Goal: Book appointment/travel/reservation

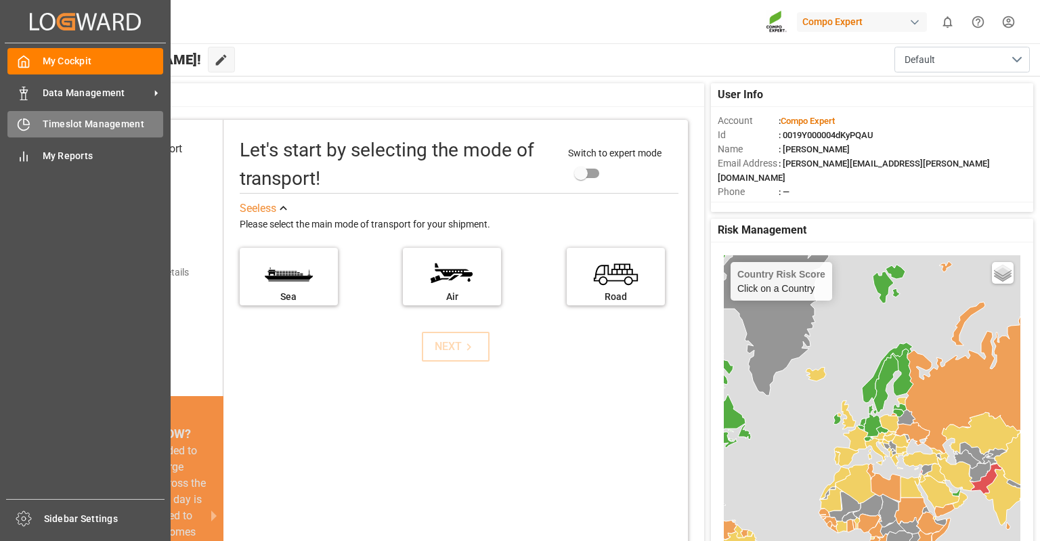
click at [79, 118] on span "Timeslot Management" at bounding box center [103, 124] width 121 height 14
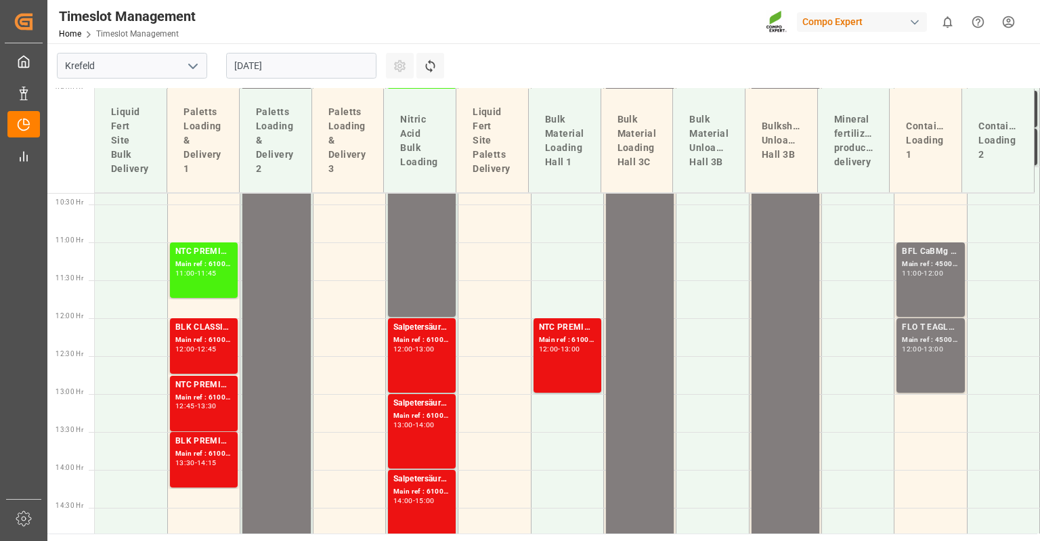
click at [253, 67] on input "[DATE]" at bounding box center [301, 66] width 150 height 26
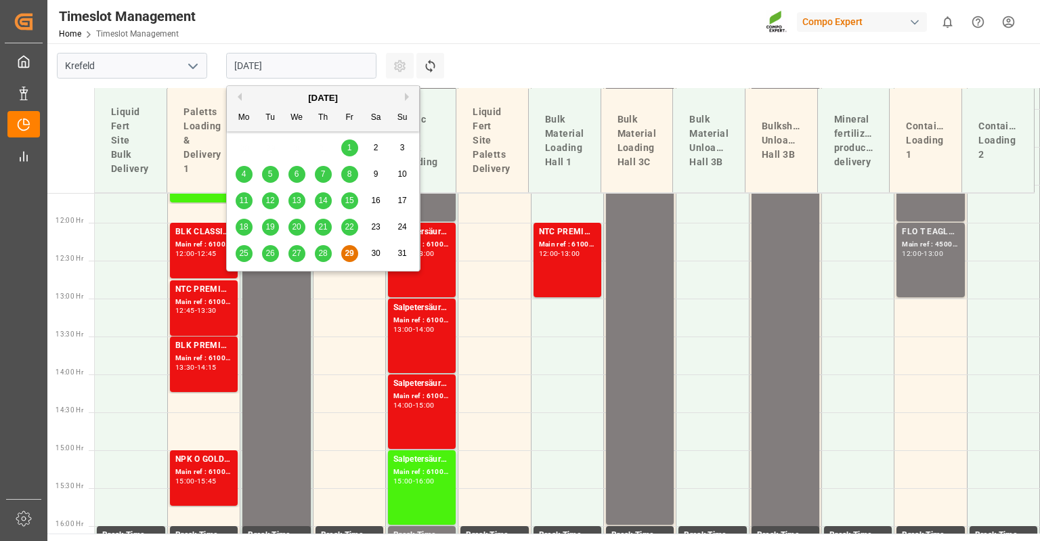
scroll to position [882, 0]
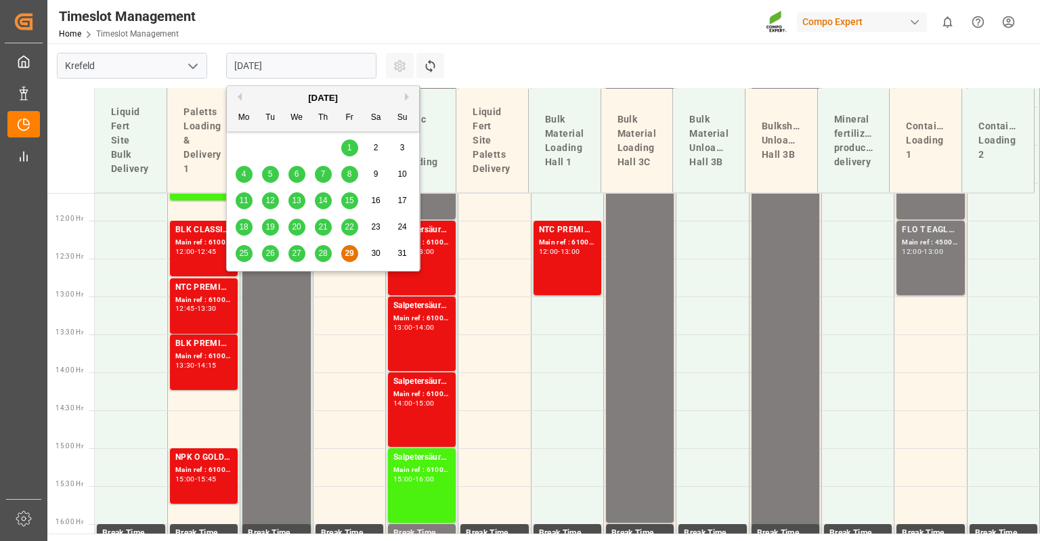
click at [409, 97] on button "Next Month" at bounding box center [409, 97] width 8 height 8
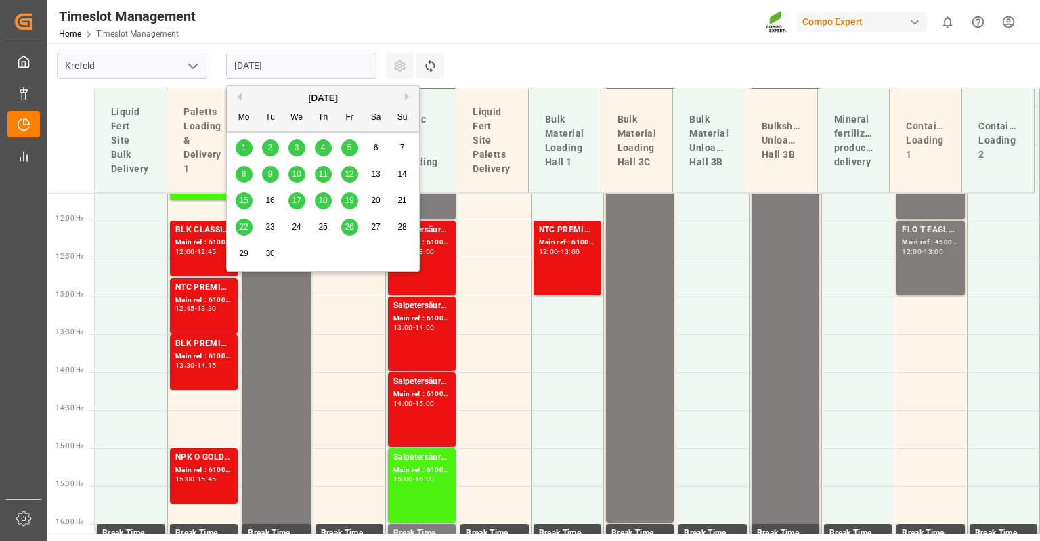
click at [247, 175] on div "8" at bounding box center [244, 175] width 17 height 16
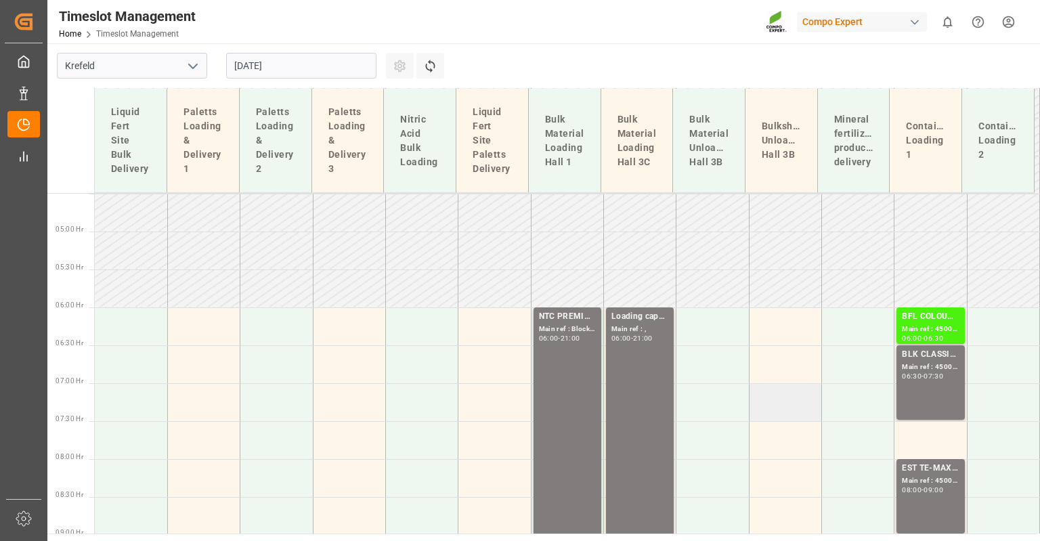
scroll to position [408, 0]
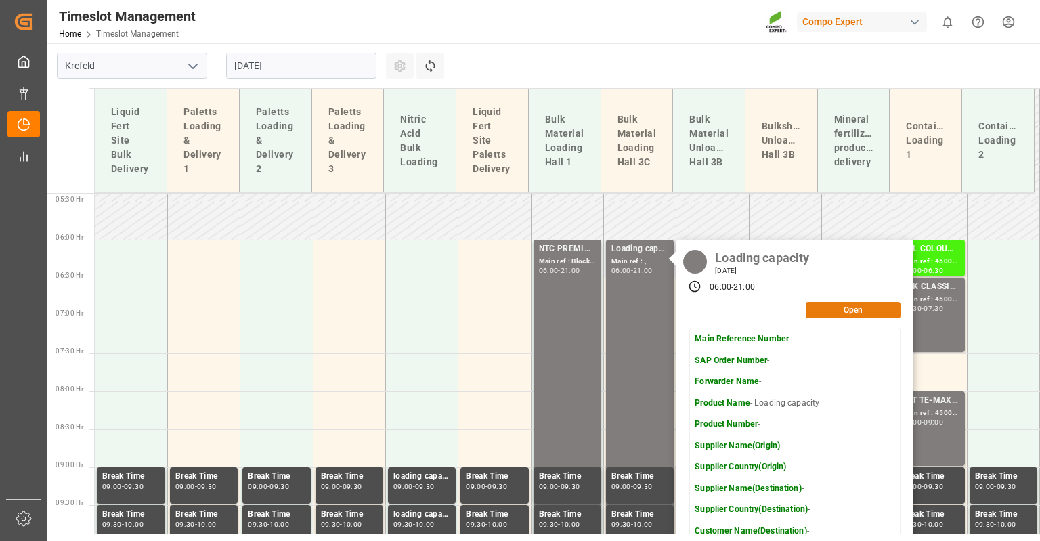
click at [855, 309] on button "Open" at bounding box center [853, 310] width 95 height 16
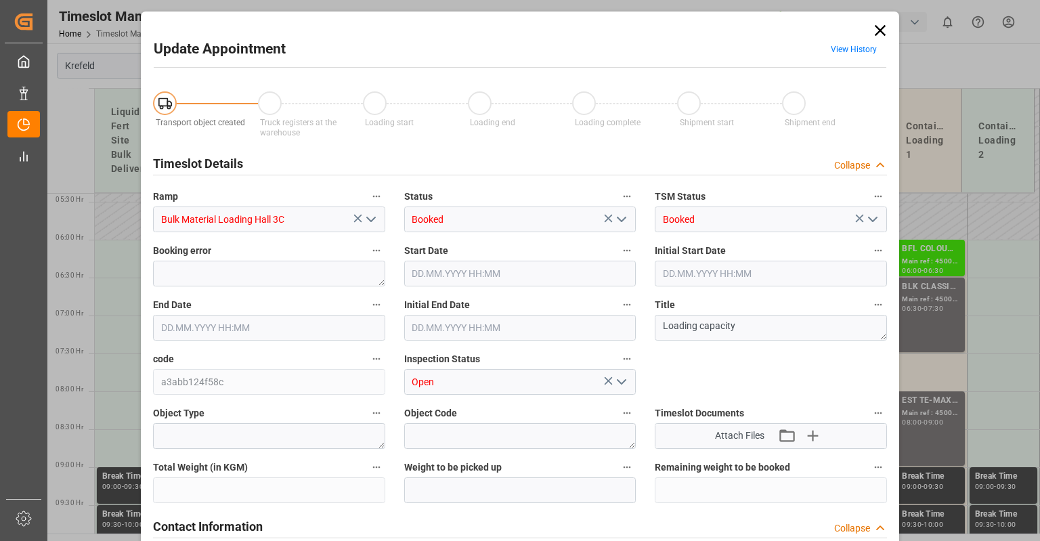
type input "[DATE] 06:00"
type input "[DATE] 21:00"
type input "[DATE] 06:34"
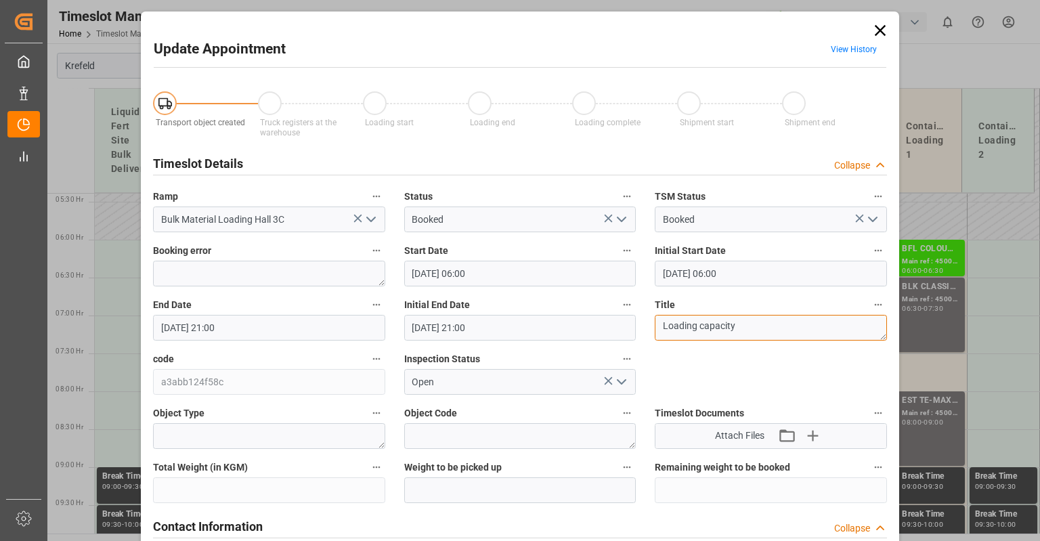
type textarea "Phosphorsäure"
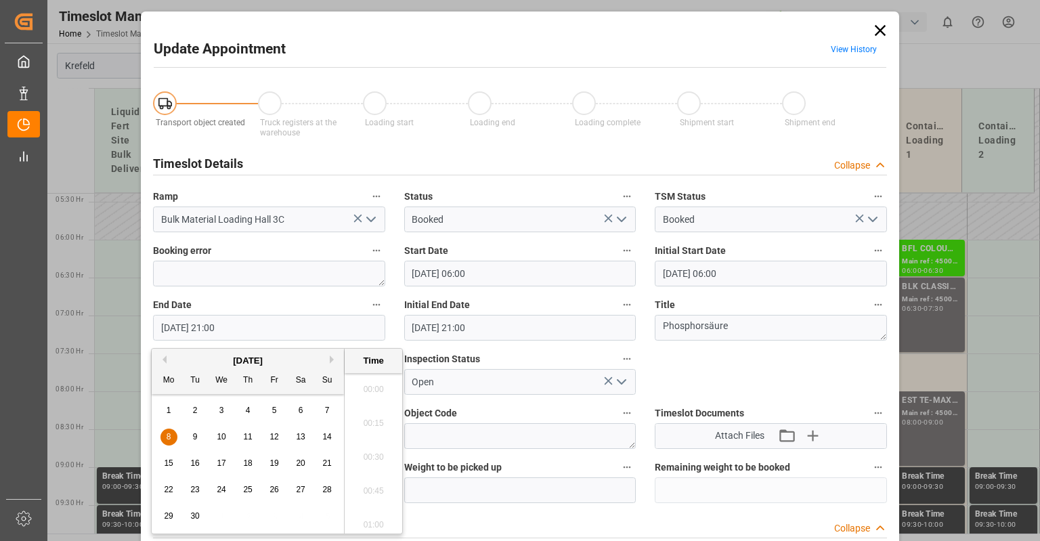
click at [210, 329] on input "[DATE] 21:00" at bounding box center [269, 328] width 232 height 26
drag, startPoint x: 209, startPoint y: 329, endPoint x: 217, endPoint y: 330, distance: 8.2
click at [217, 330] on input "[DATE] 21:00" at bounding box center [269, 328] width 232 height 26
type input "[DATE] 13:00"
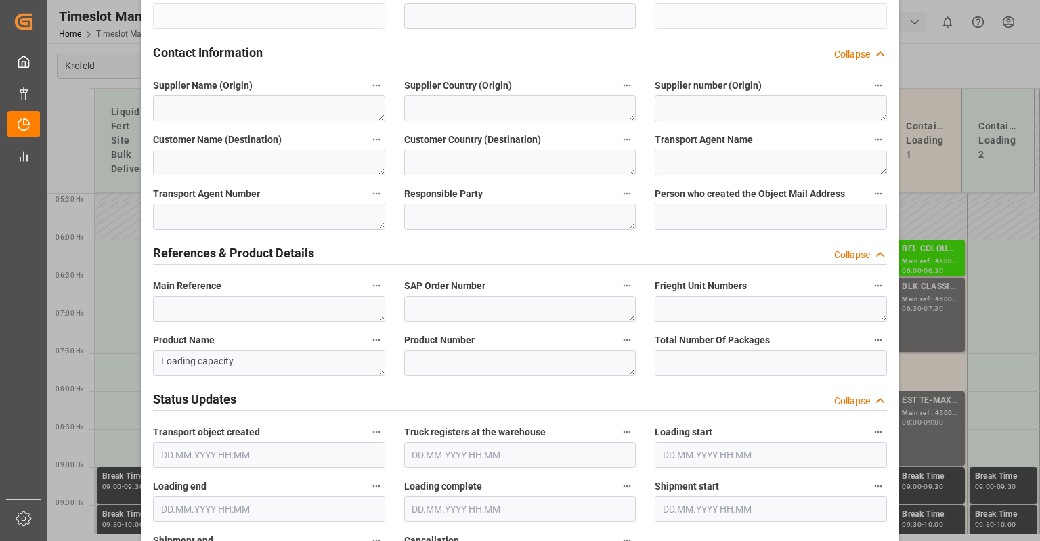
scroll to position [542, 0]
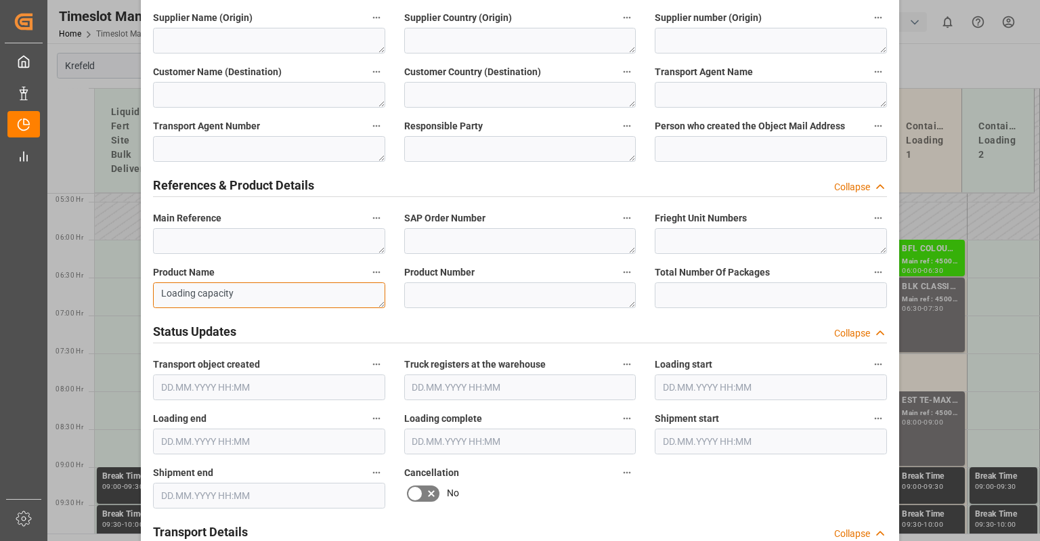
drag, startPoint x: 257, startPoint y: 292, endPoint x: 123, endPoint y: 297, distance: 134.2
click at [123, 297] on div "Update Appointment View History Transport object created Truck registers at the…" at bounding box center [520, 270] width 1040 height 541
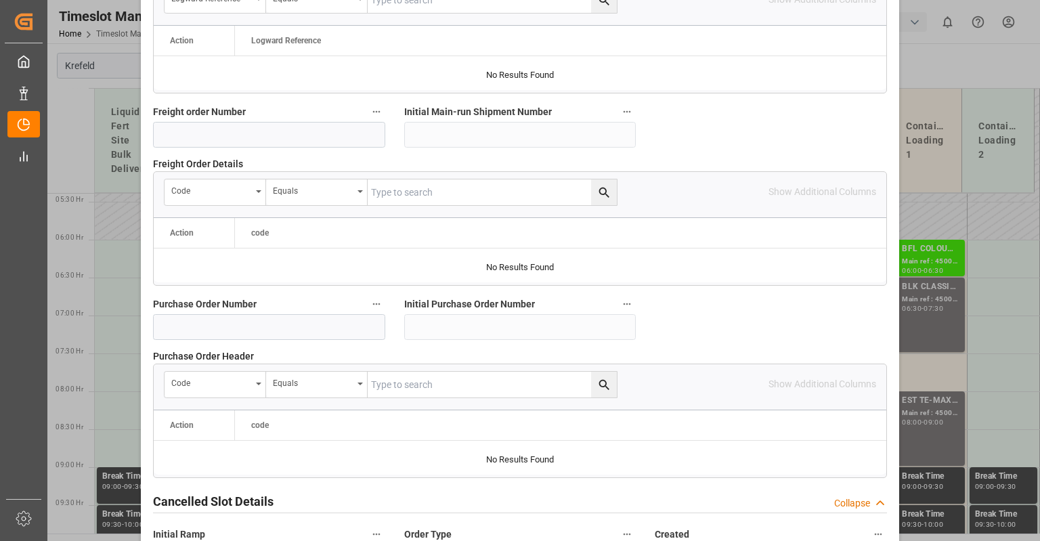
scroll to position [1337, 0]
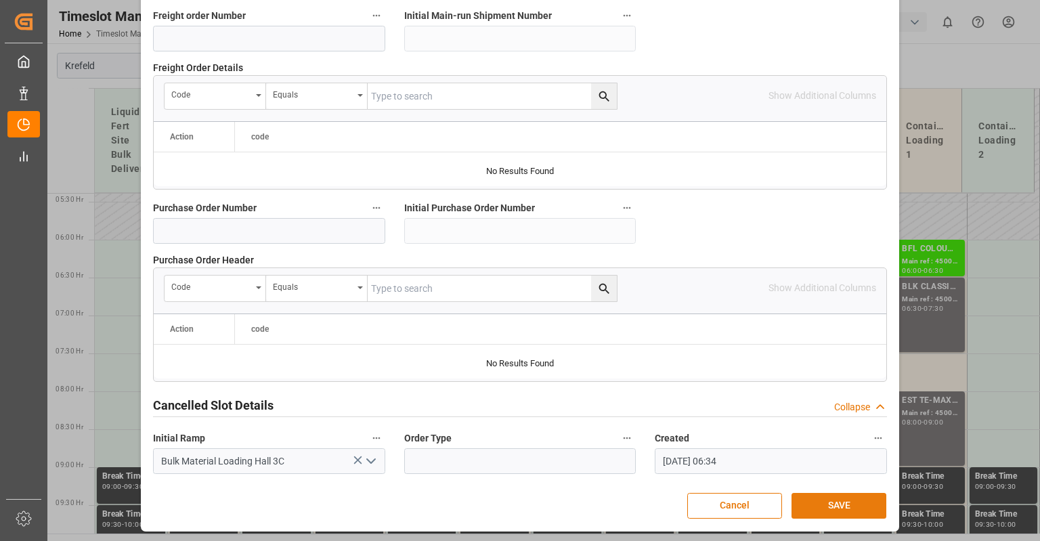
type textarea "Phosphorsäure"
click at [828, 502] on button "SAVE" at bounding box center [839, 506] width 95 height 26
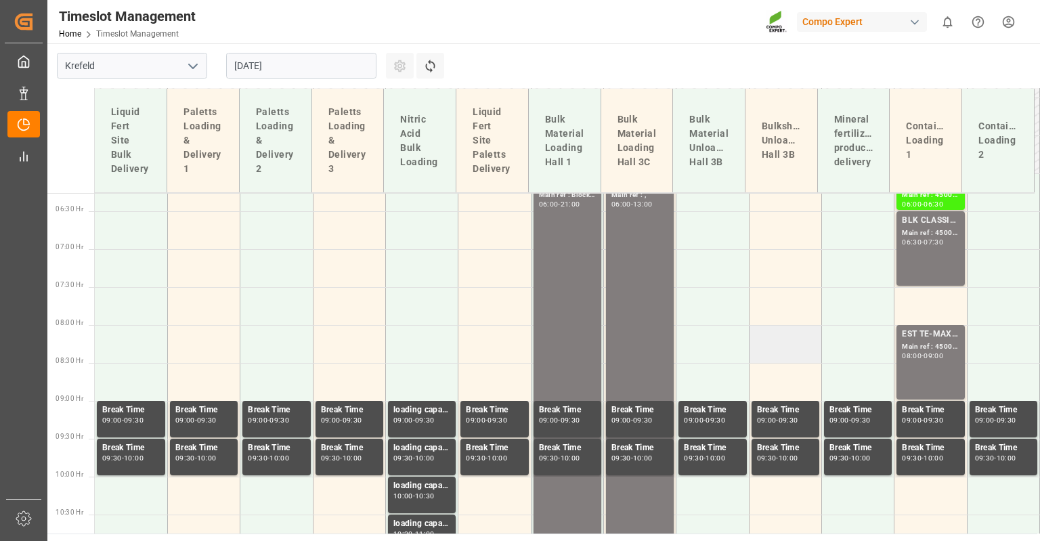
scroll to position [427, 0]
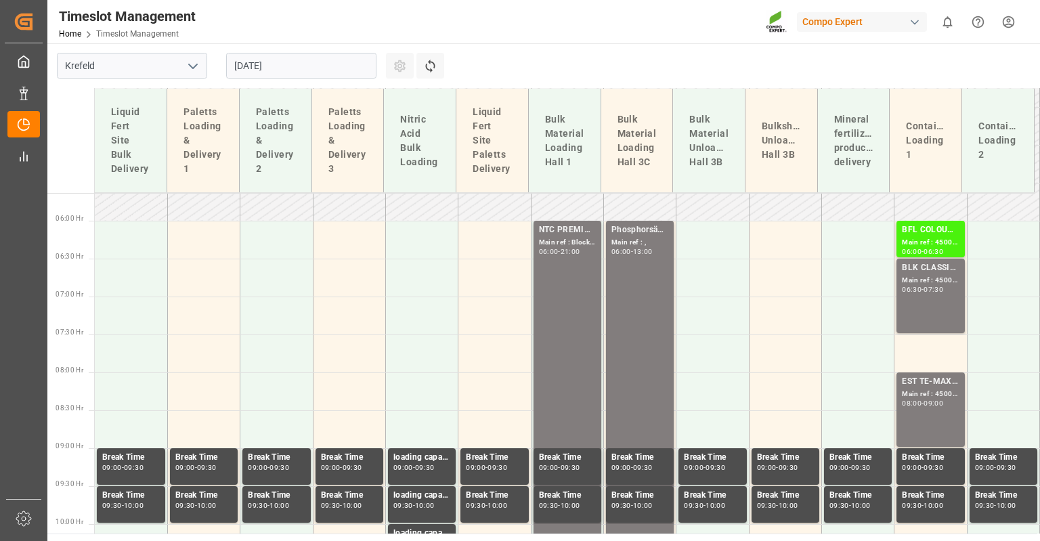
click at [294, 66] on input "[DATE]" at bounding box center [301, 66] width 150 height 26
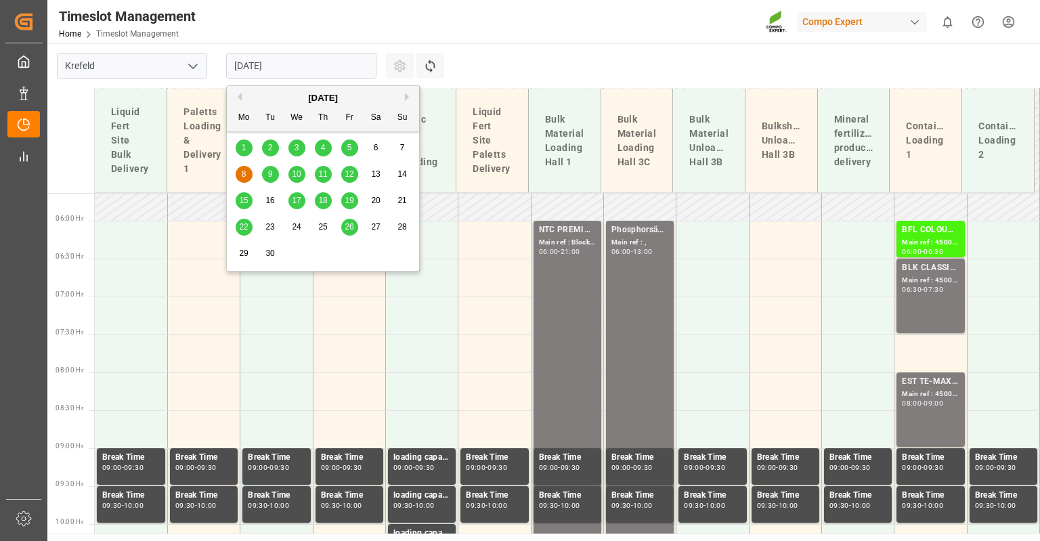
click at [270, 174] on span "9" at bounding box center [270, 173] width 5 height 9
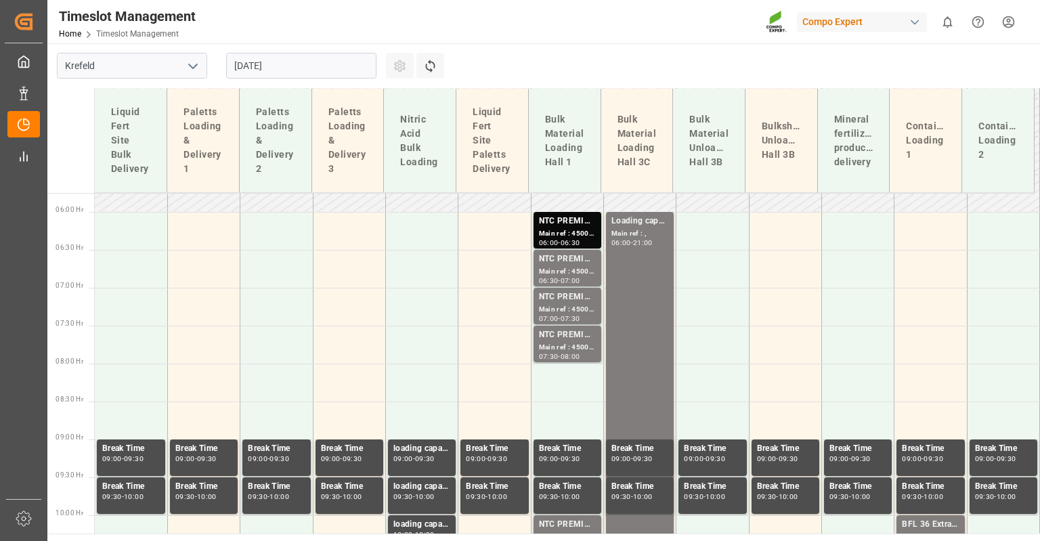
scroll to position [408, 0]
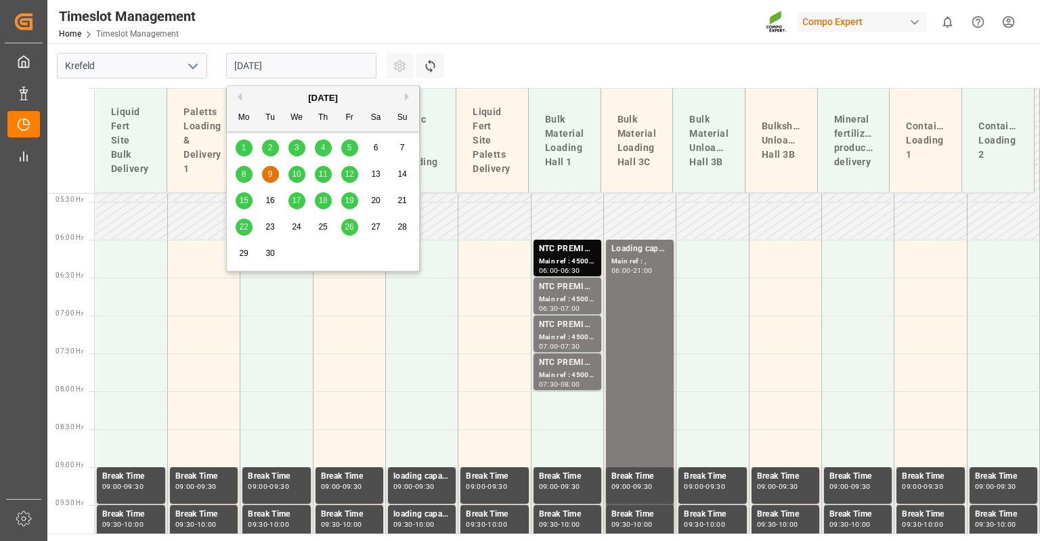
click at [265, 67] on input "[DATE]" at bounding box center [301, 66] width 150 height 26
click at [269, 230] on span "23" at bounding box center [269, 226] width 9 height 9
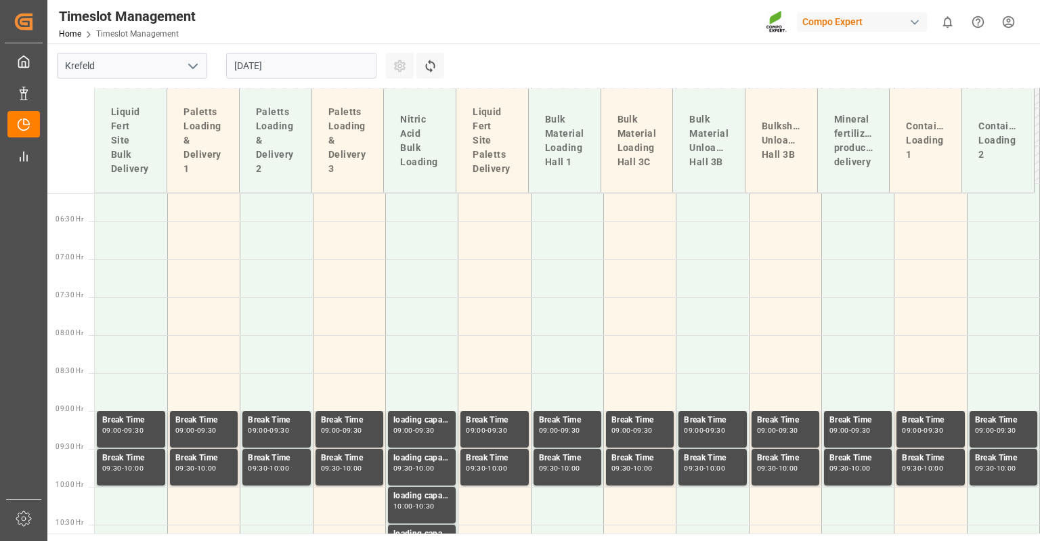
scroll to position [476, 0]
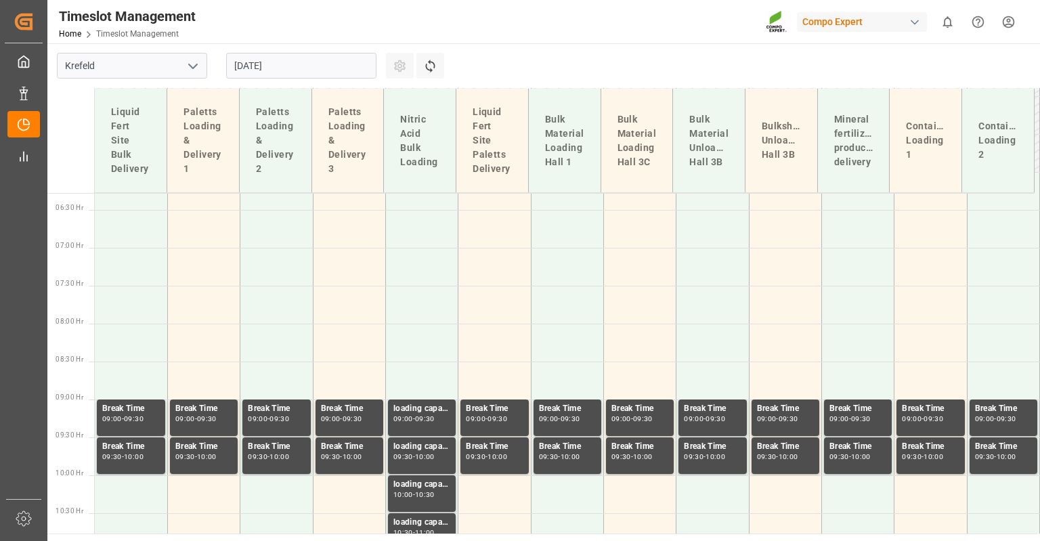
click at [249, 59] on input "[DATE]" at bounding box center [301, 66] width 150 height 26
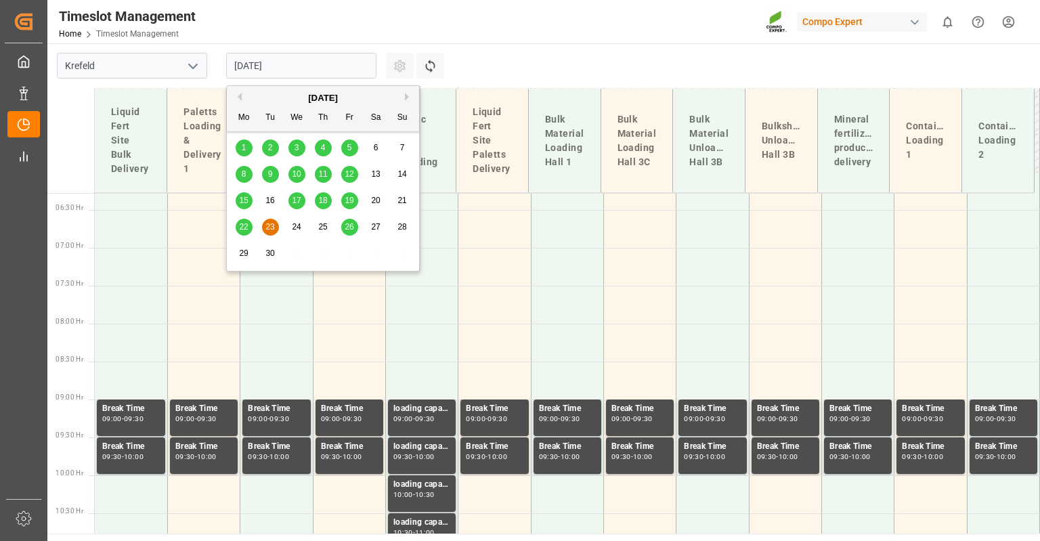
click at [247, 227] on span "22" at bounding box center [243, 226] width 9 height 9
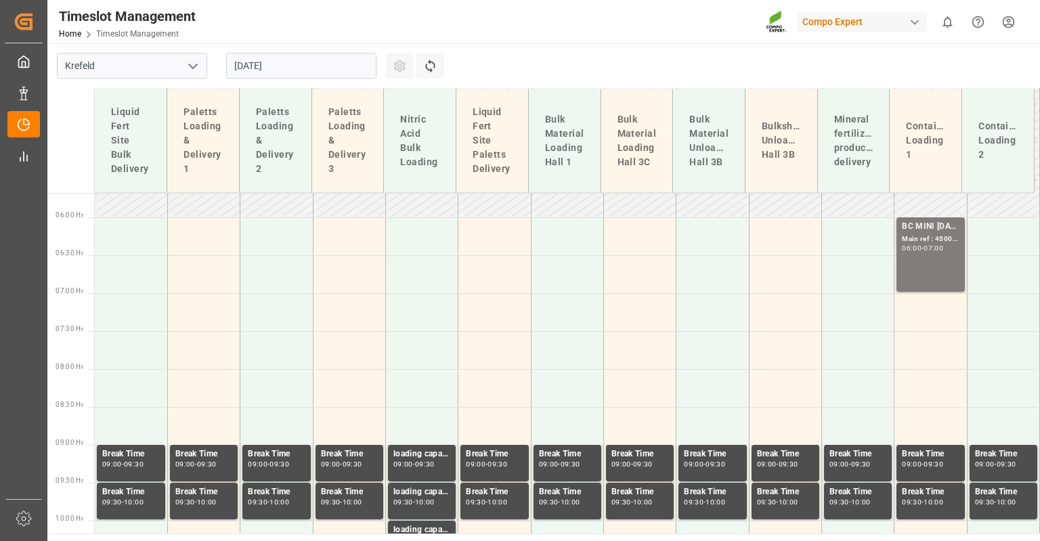
scroll to position [544, 0]
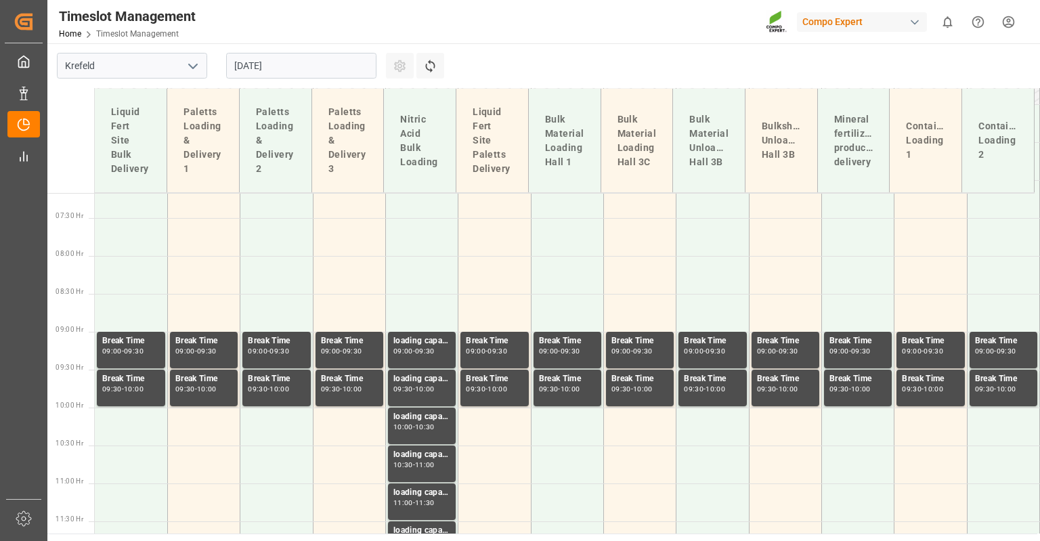
click at [285, 61] on input "[DATE]" at bounding box center [301, 66] width 150 height 26
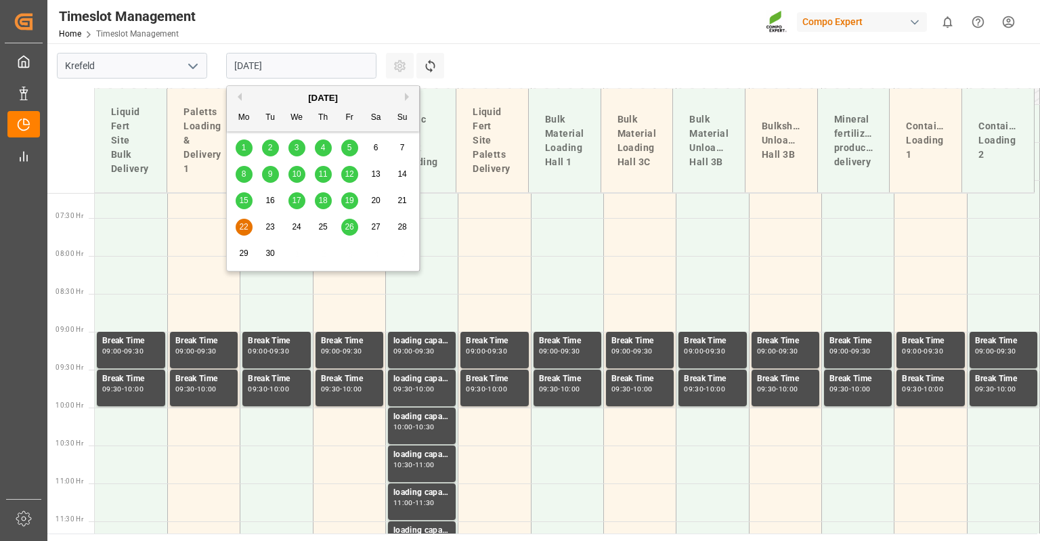
click at [297, 201] on span "17" at bounding box center [296, 200] width 9 height 9
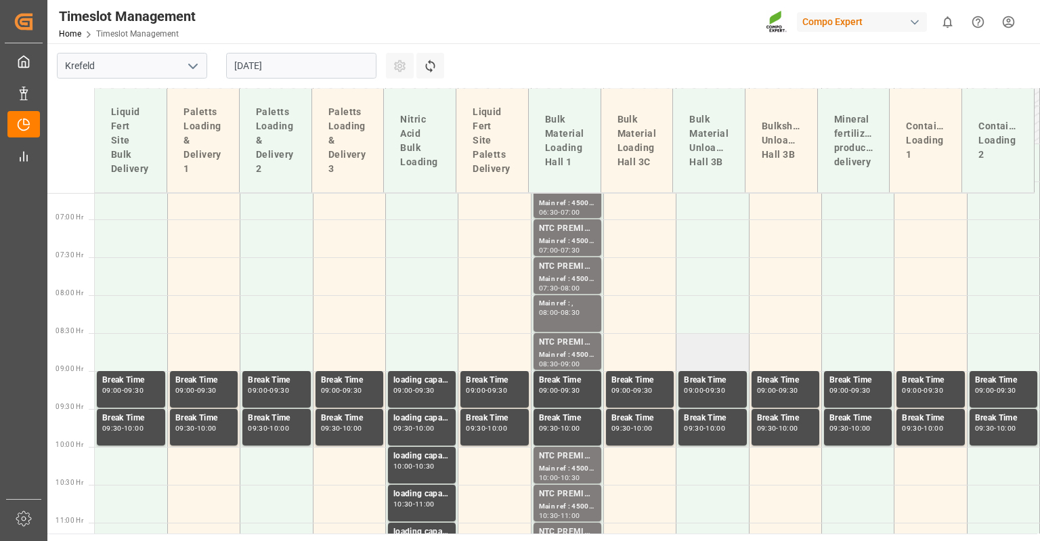
scroll to position [476, 0]
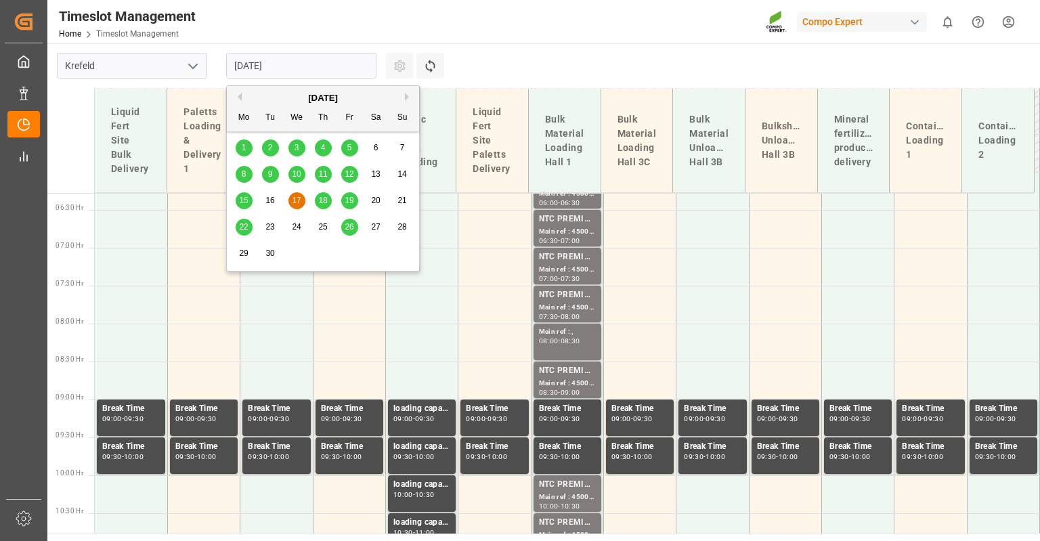
click at [294, 58] on input "[DATE]" at bounding box center [301, 66] width 150 height 26
click at [245, 175] on span "8" at bounding box center [244, 173] width 5 height 9
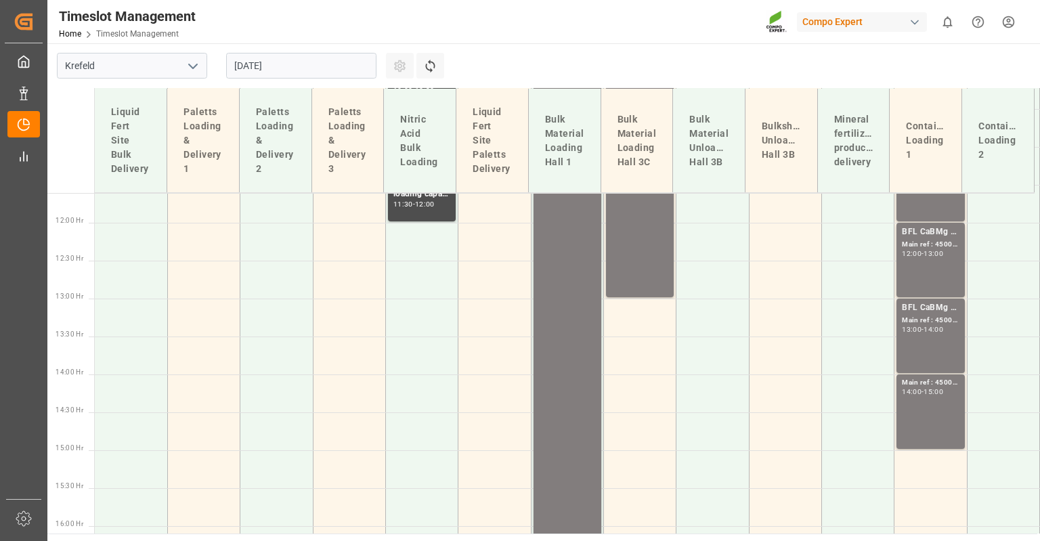
scroll to position [882, 0]
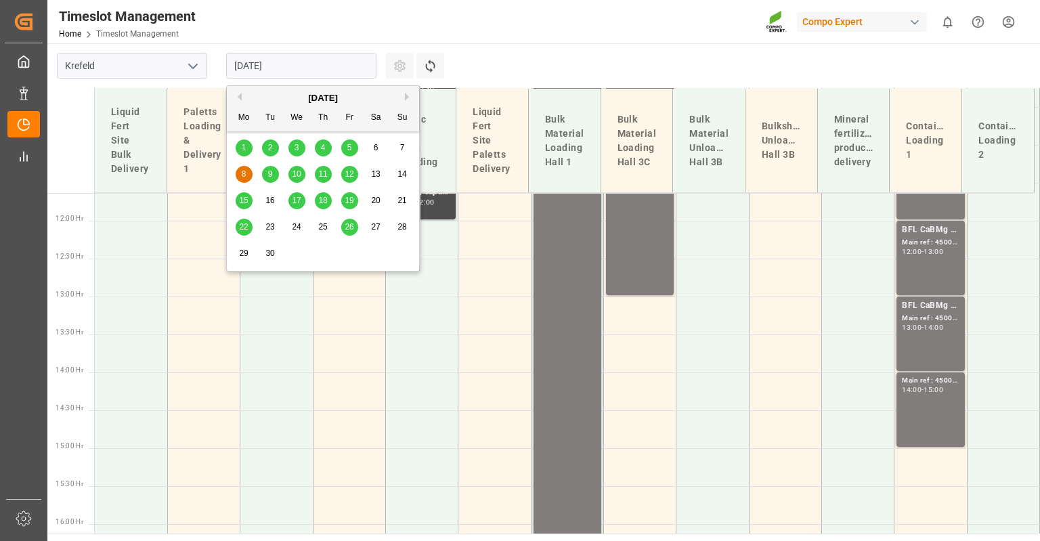
click at [265, 60] on input "[DATE]" at bounding box center [301, 66] width 150 height 26
click at [270, 179] on span "9" at bounding box center [270, 173] width 5 height 9
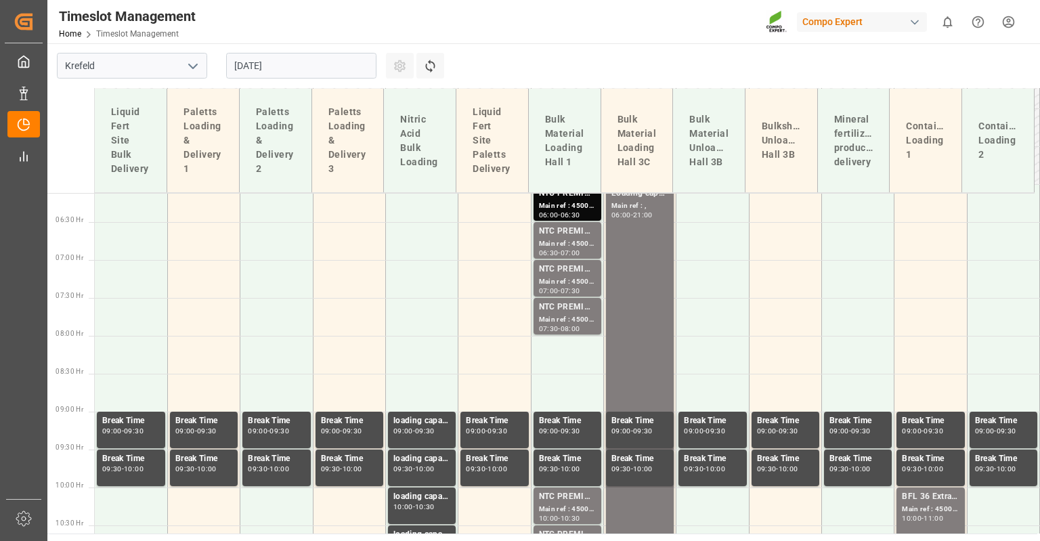
scroll to position [328, 0]
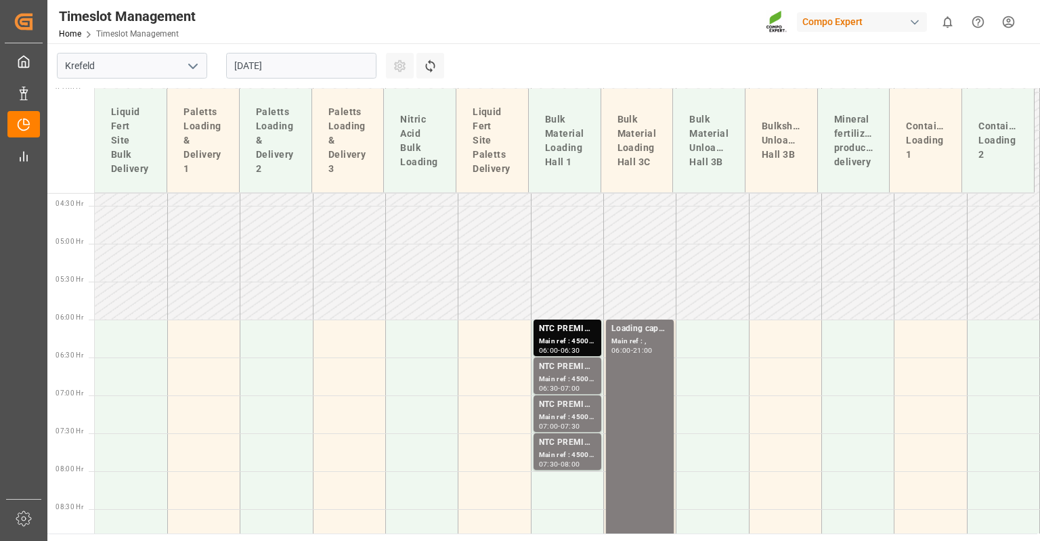
click at [281, 62] on input "[DATE]" at bounding box center [301, 66] width 150 height 26
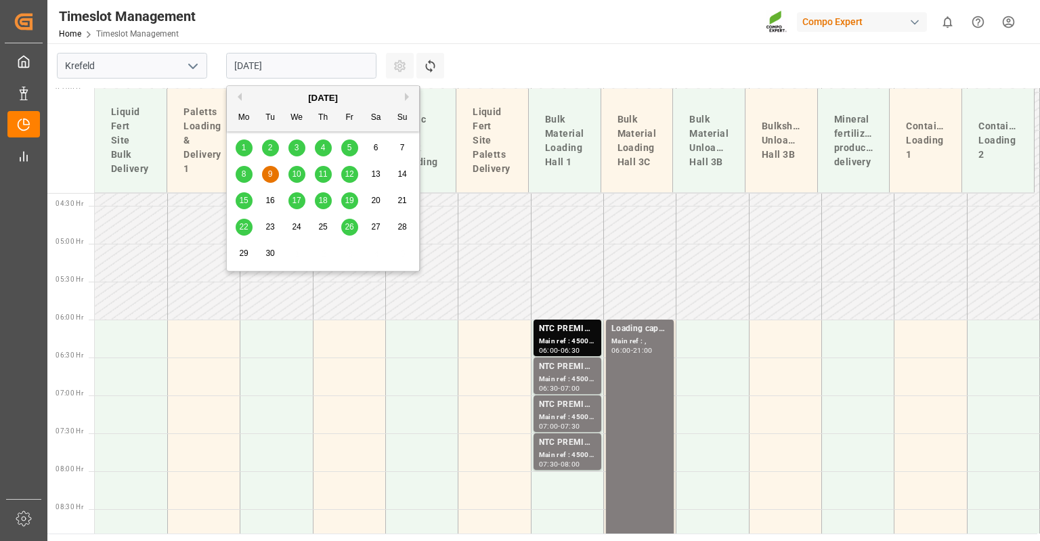
click at [293, 173] on span "10" at bounding box center [296, 173] width 9 height 9
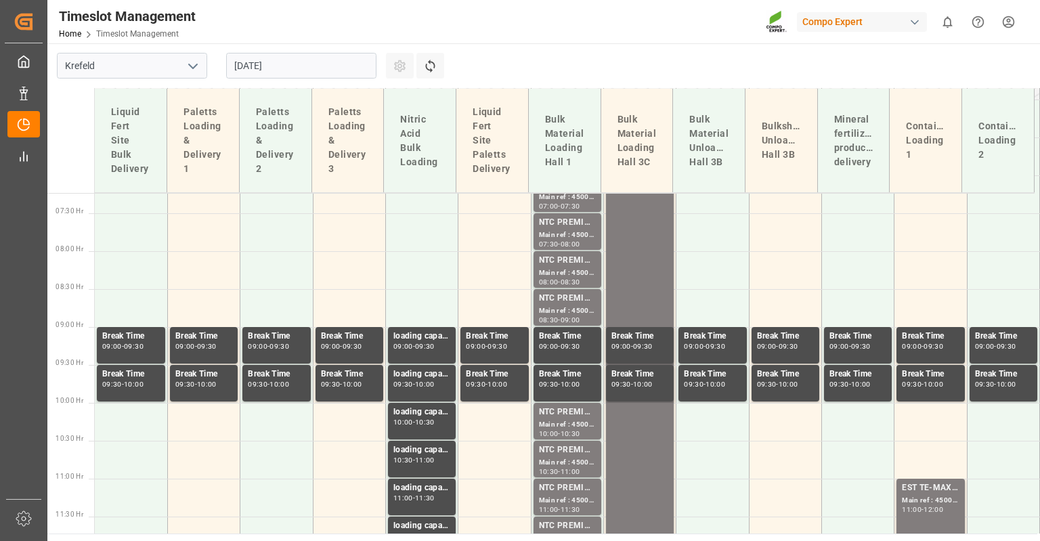
scroll to position [544, 0]
